Goal: Task Accomplishment & Management: Use online tool/utility

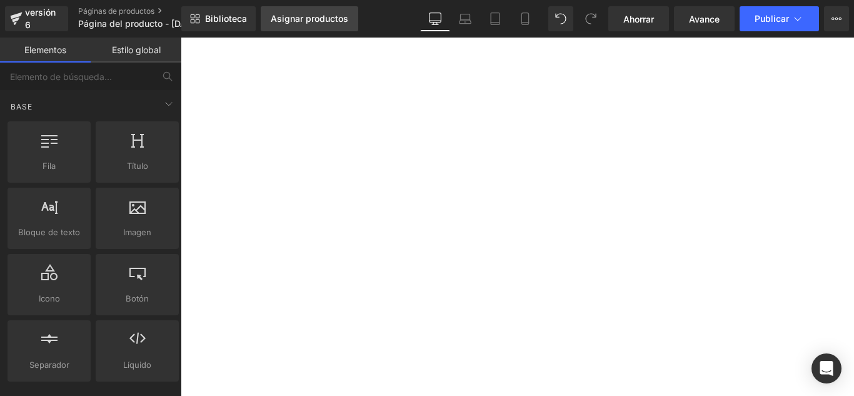
click at [319, 21] on font "Asignar productos" at bounding box center [309, 18] width 77 height 11
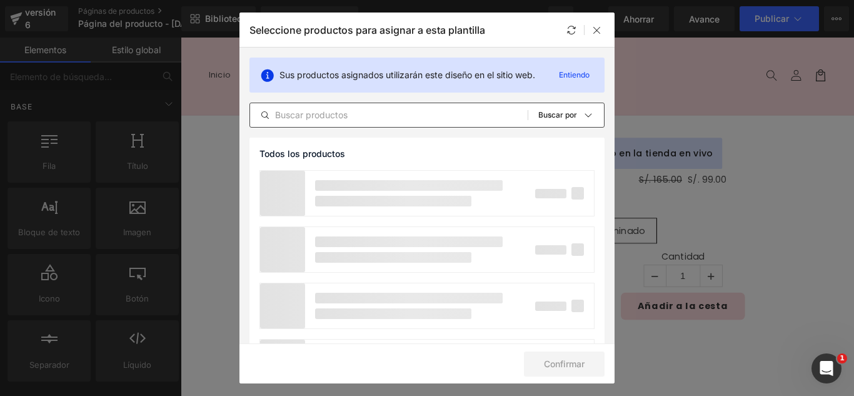
click at [379, 111] on input "text" at bounding box center [388, 114] width 277 height 15
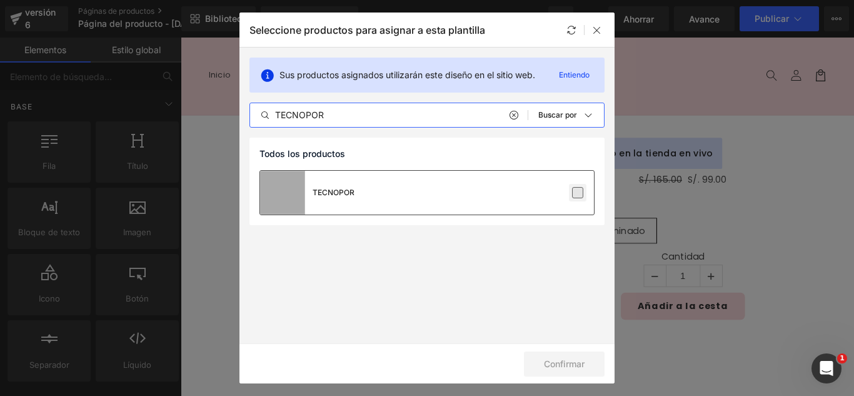
type input "TECNOPOR"
click at [579, 192] on label at bounding box center [577, 192] width 11 height 11
click at [577, 192] on input "checkbox" at bounding box center [577, 192] width 0 height 0
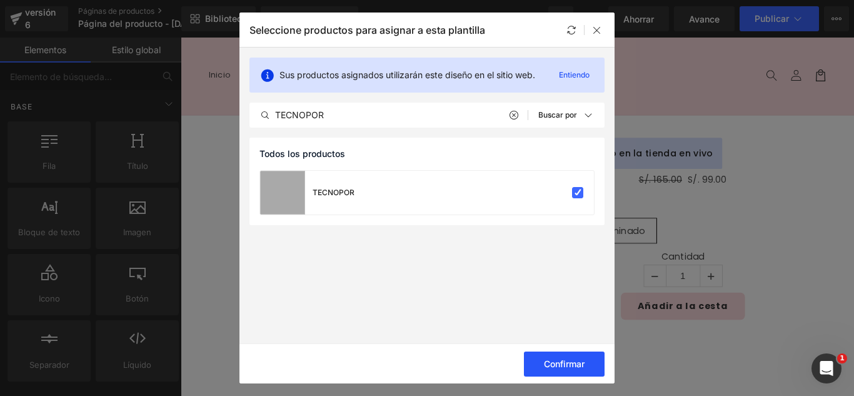
click at [585, 360] on button "Confirmar" at bounding box center [564, 363] width 81 height 25
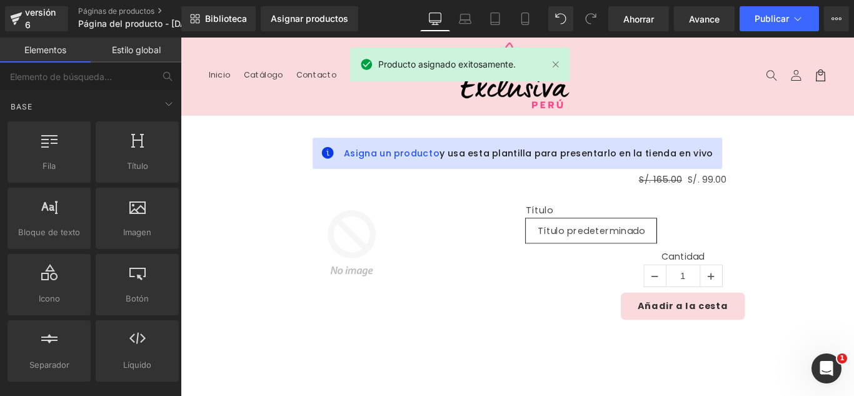
click at [213, 19] on font "Biblioteca" at bounding box center [226, 18] width 42 height 11
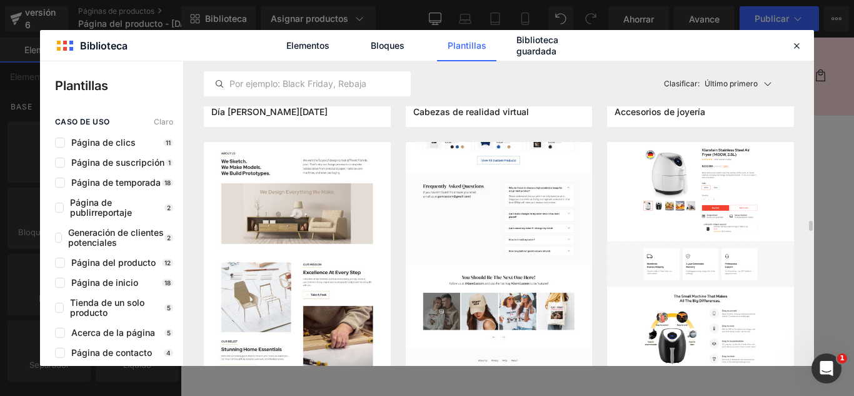
scroll to position [4499, 0]
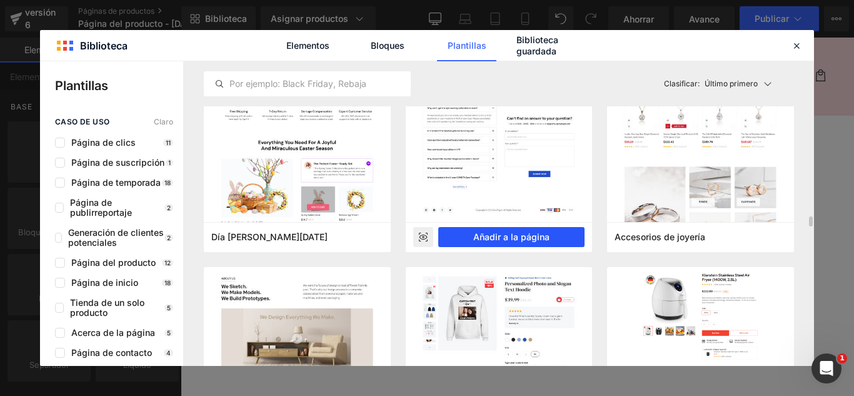
click at [524, 235] on font "Añadir a la página" at bounding box center [511, 236] width 76 height 11
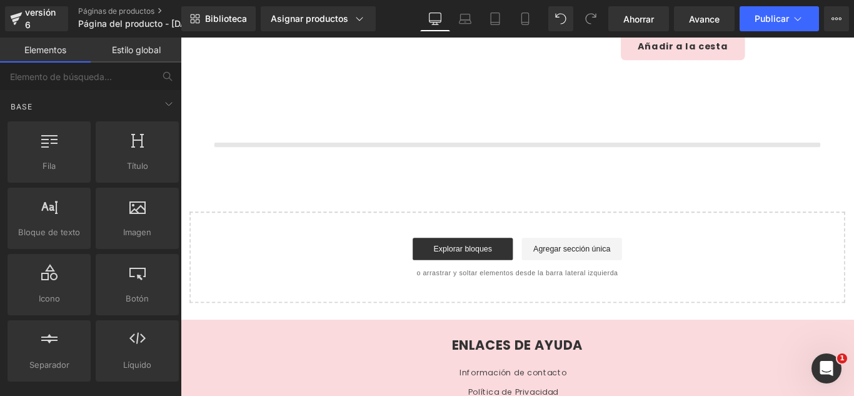
scroll to position [297, 0]
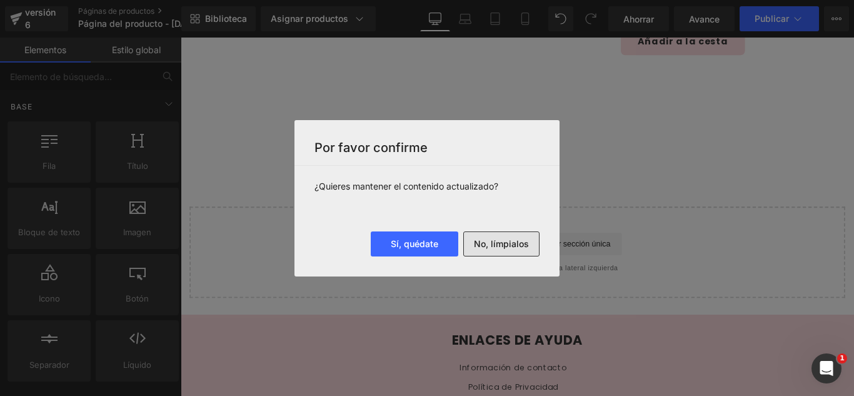
click at [513, 247] on font "No, límpialos" at bounding box center [501, 243] width 55 height 11
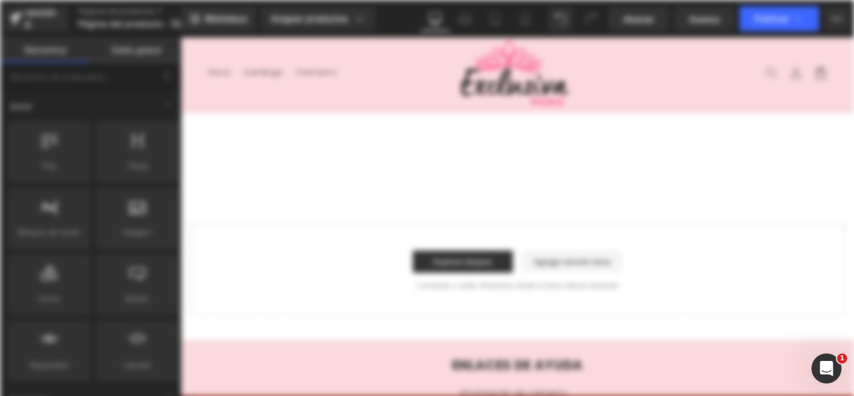
scroll to position [0, 0]
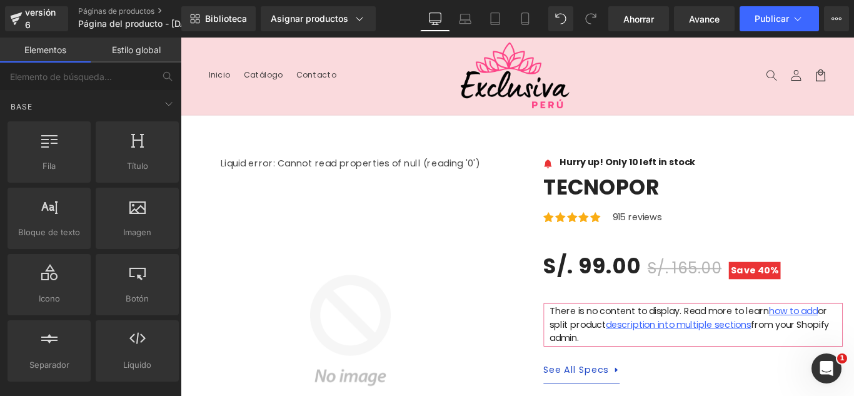
click at [269, 97] on header "Menú Inicio Catálogo Contacto Iniciar sesión Inicio Catálogo Contacto [GEOGRAPH…" at bounding box center [559, 80] width 756 height 87
click at [519, 114] on img at bounding box center [556, 79] width 125 height 75
drag, startPoint x: 372, startPoint y: 131, endPoint x: 404, endPoint y: 164, distance: 46.4
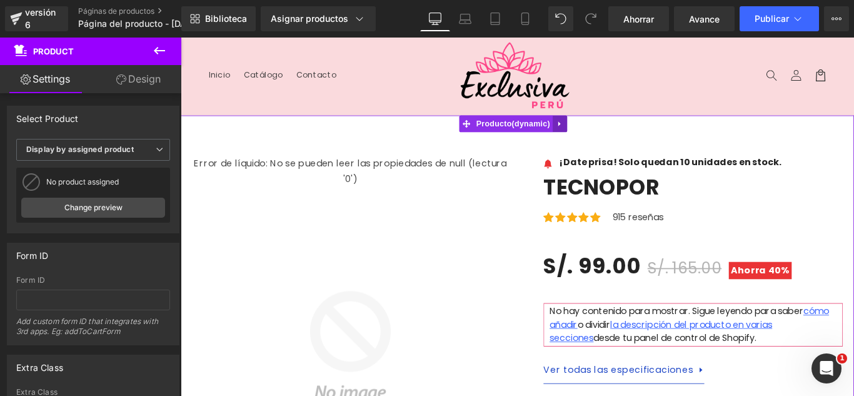
click at [609, 135] on icon at bounding box center [606, 134] width 9 height 9
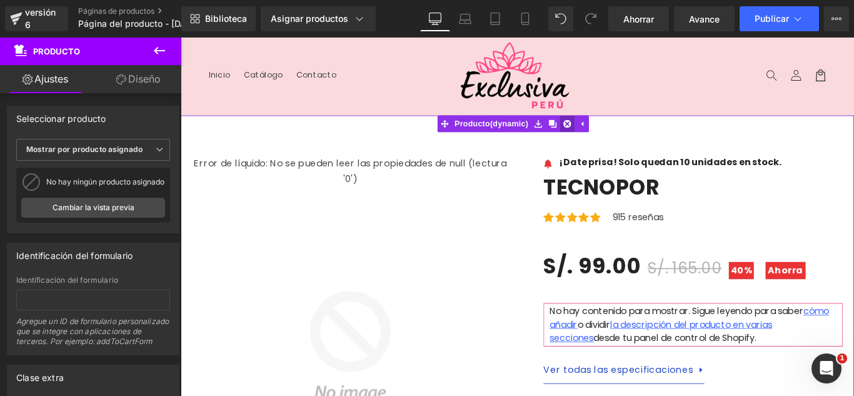
click at [615, 135] on icon at bounding box center [614, 134] width 9 height 9
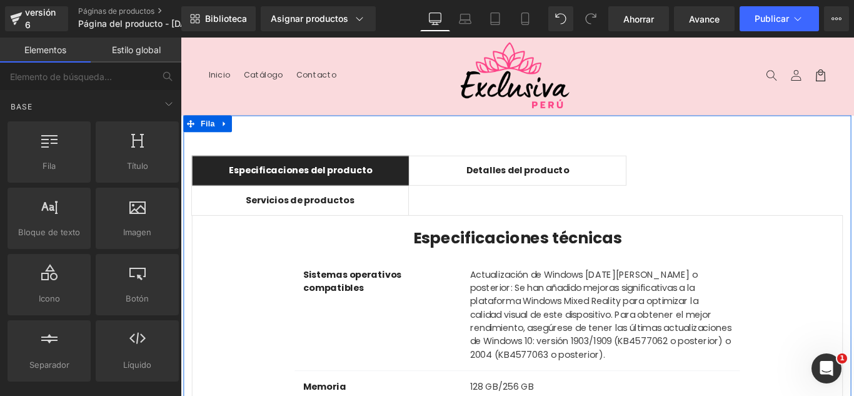
click at [226, 136] on icon at bounding box center [230, 134] width 9 height 9
click at [258, 132] on icon at bounding box center [262, 134] width 9 height 9
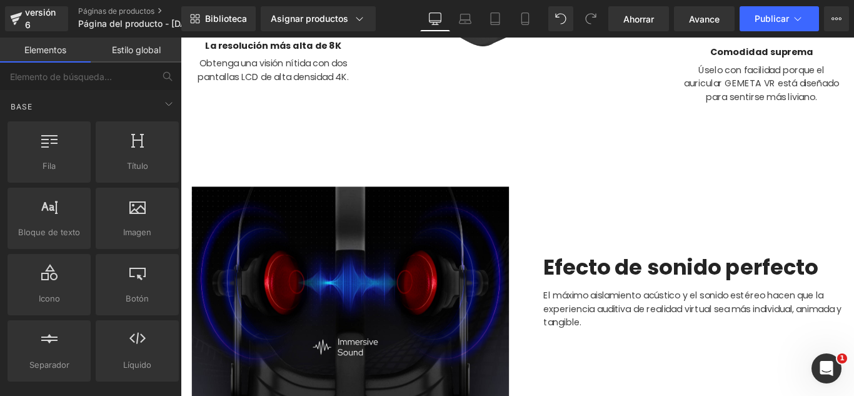
scroll to position [437, 0]
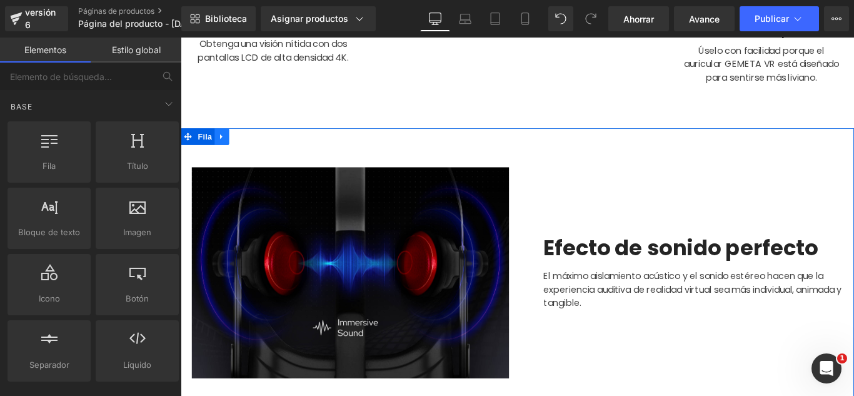
click at [224, 144] on icon at bounding box center [226, 148] width 9 height 9
click at [255, 147] on icon at bounding box center [259, 148] width 9 height 9
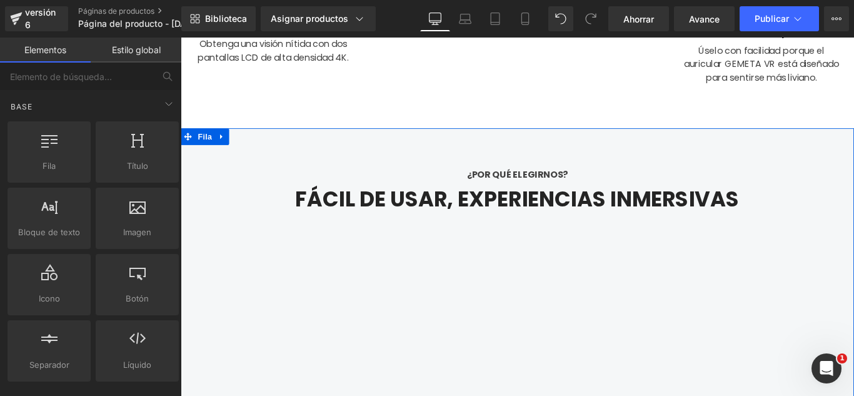
click at [223, 144] on icon at bounding box center [226, 148] width 9 height 9
click at [255, 147] on icon at bounding box center [259, 148] width 9 height 9
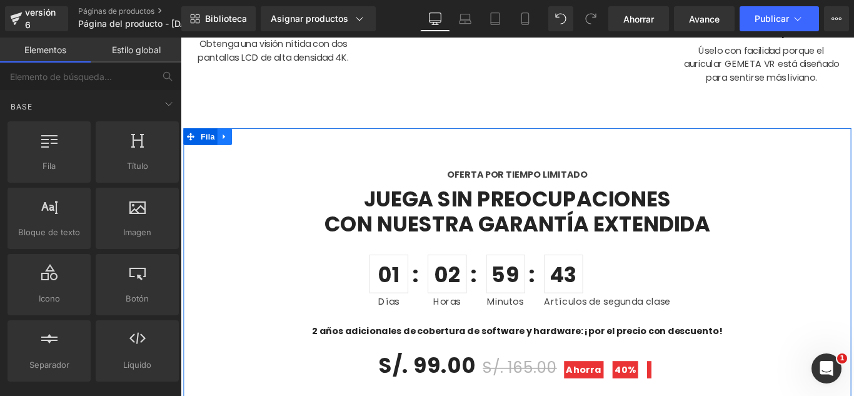
click at [226, 149] on icon at bounding box center [230, 148] width 9 height 9
click at [258, 147] on icon at bounding box center [262, 148] width 9 height 9
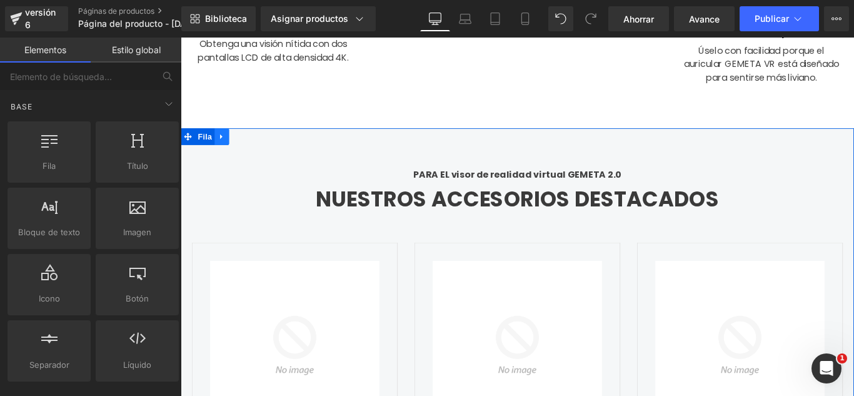
click at [227, 146] on link at bounding box center [227, 148] width 16 height 19
click at [255, 146] on icon at bounding box center [259, 148] width 9 height 9
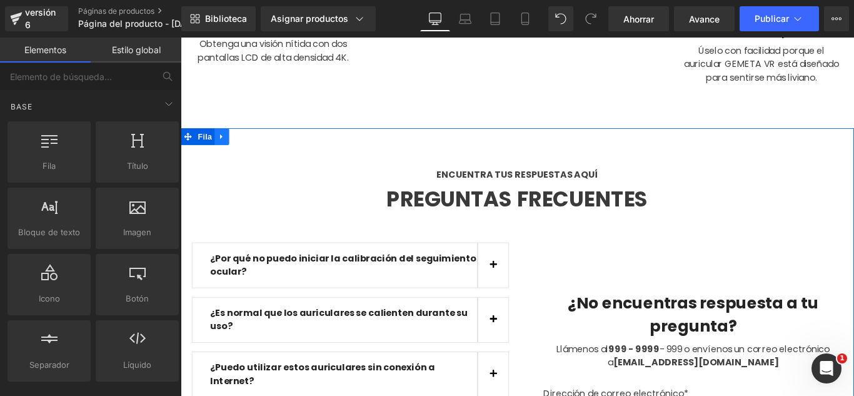
click at [222, 150] on icon at bounding box center [226, 148] width 9 height 9
click at [254, 152] on link at bounding box center [259, 148] width 16 height 19
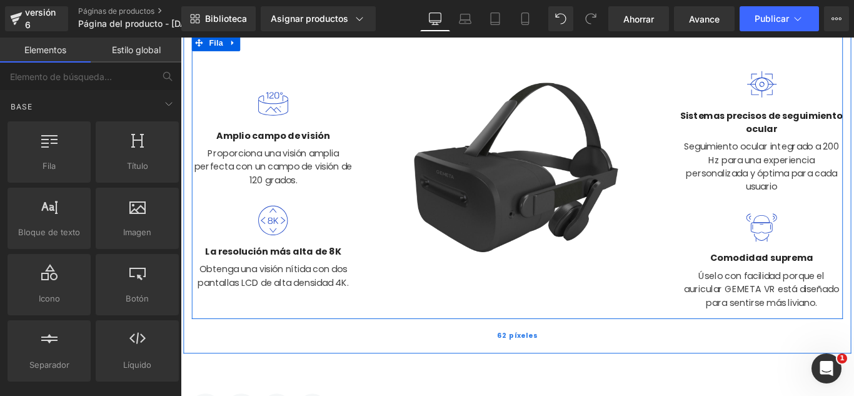
scroll to position [312, 0]
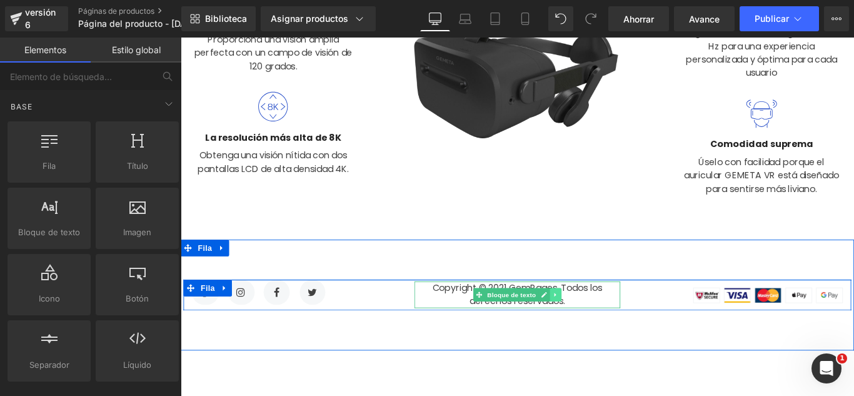
click at [598, 324] on icon at bounding box center [601, 325] width 7 height 7
click at [604, 325] on icon at bounding box center [607, 326] width 7 height 7
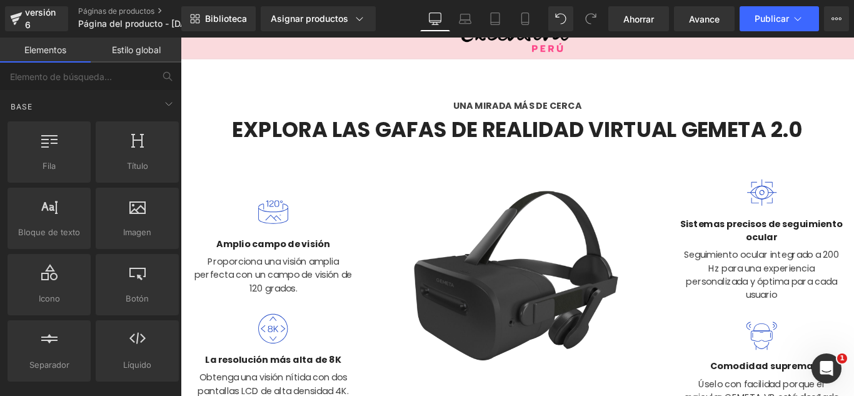
scroll to position [0, 0]
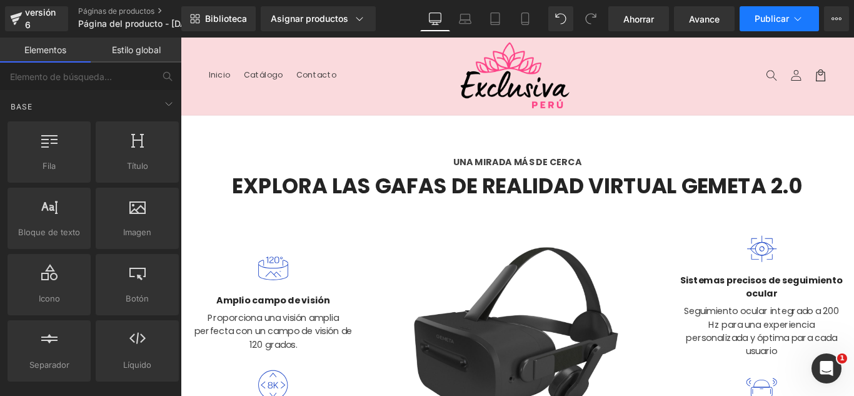
click at [799, 15] on icon at bounding box center [797, 18] width 12 height 12
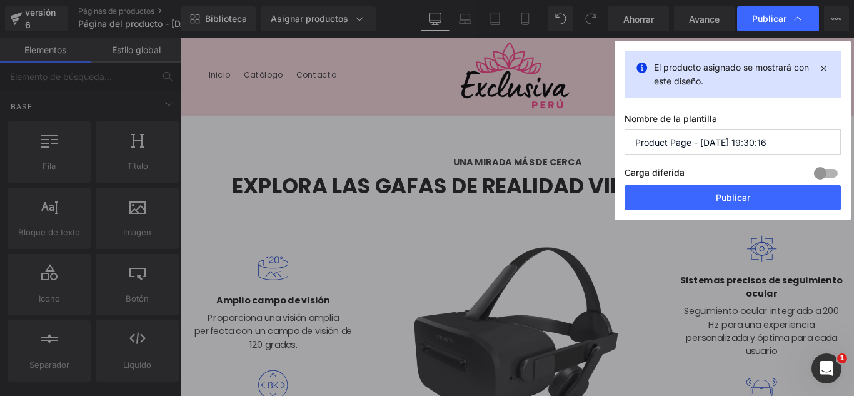
click at [769, 139] on input "Product Page - [DATE] 19:30:16" at bounding box center [732, 141] width 216 height 25
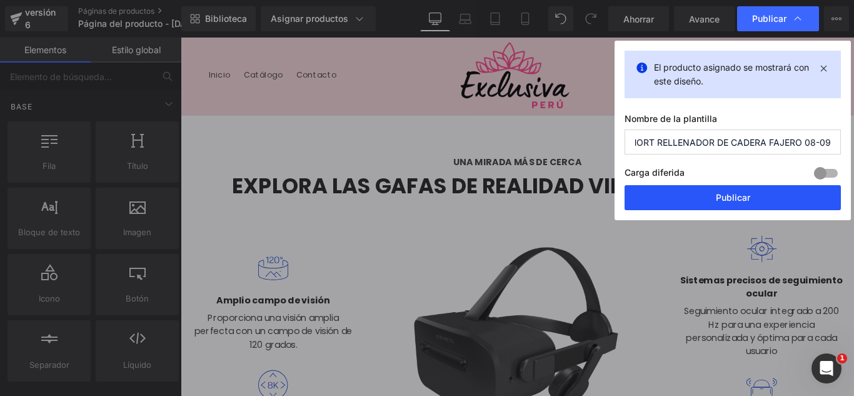
type input "SHORT RELLENADOR DE CADERA FAJERO 08-09"
click at [804, 199] on button "Publicar" at bounding box center [732, 197] width 216 height 25
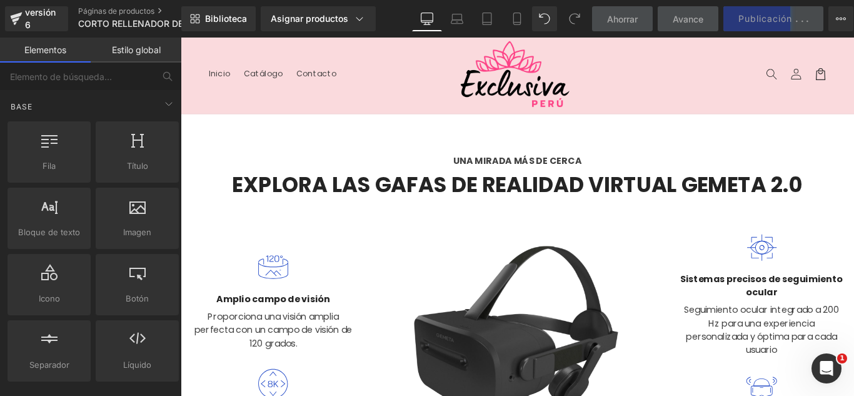
scroll to position [0, 0]
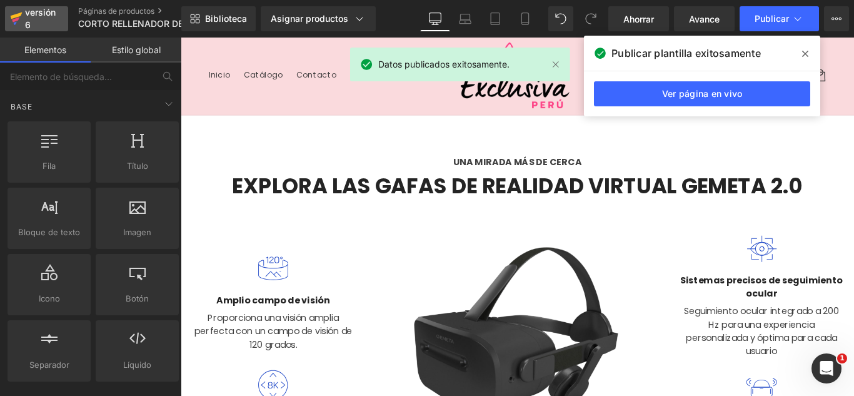
click at [32, 12] on font "versión 6" at bounding box center [40, 18] width 31 height 23
